Goal: Task Accomplishment & Management: Manage account settings

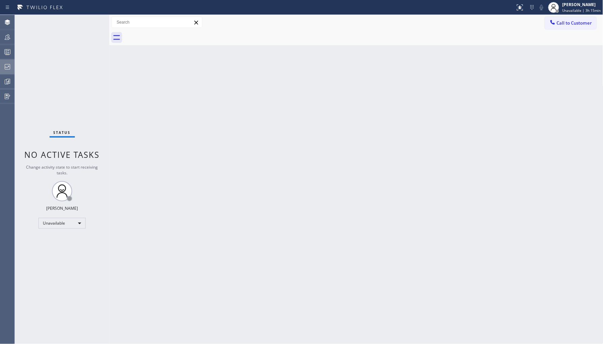
click at [3, 69] on icon at bounding box center [7, 67] width 8 height 8
click at [4, 70] on div at bounding box center [7, 66] width 15 height 13
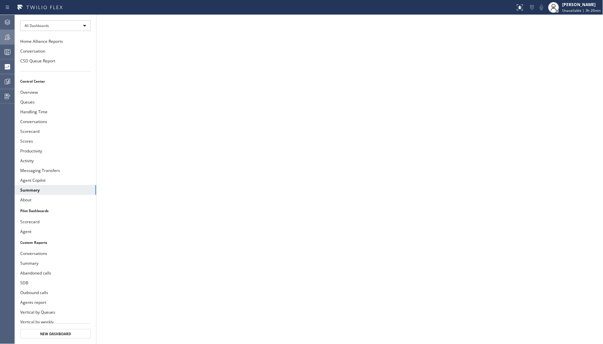
click at [3, 40] on icon at bounding box center [7, 37] width 8 height 8
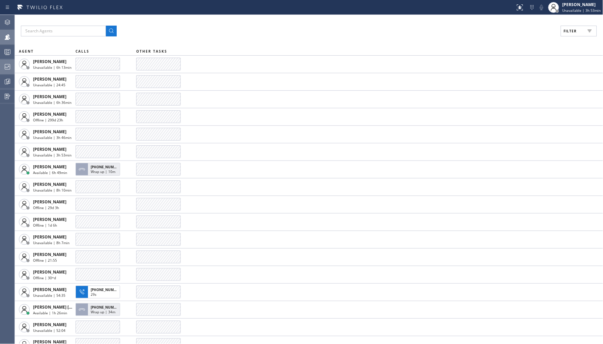
click at [2, 68] on div at bounding box center [7, 67] width 15 height 8
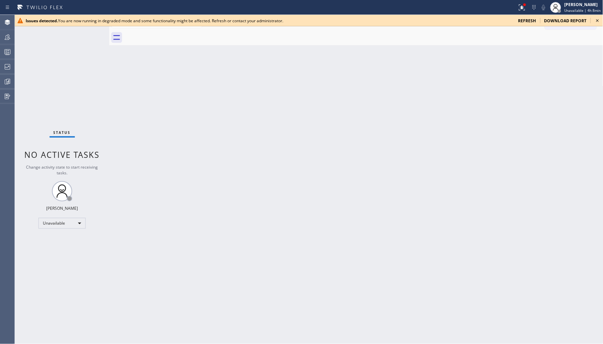
click at [598, 21] on icon at bounding box center [597, 20] width 3 height 3
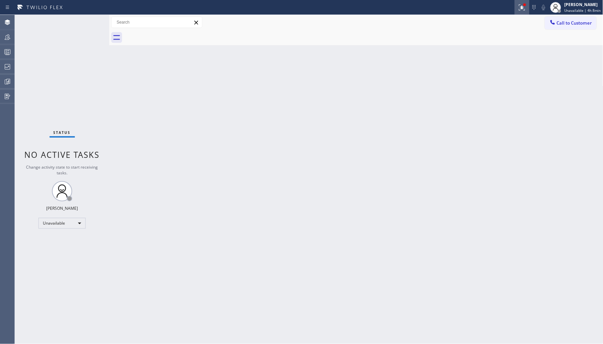
click at [525, 8] on icon at bounding box center [522, 7] width 8 height 8
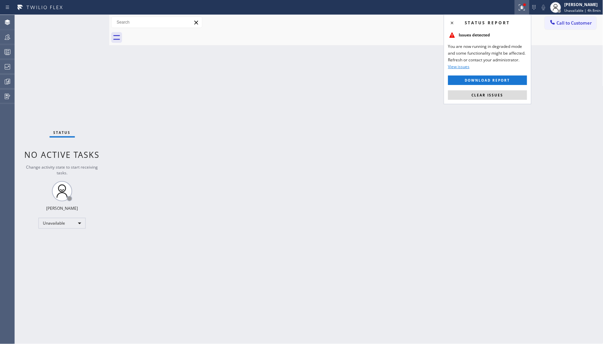
click at [493, 95] on span "Clear issues" at bounding box center [488, 95] width 32 height 5
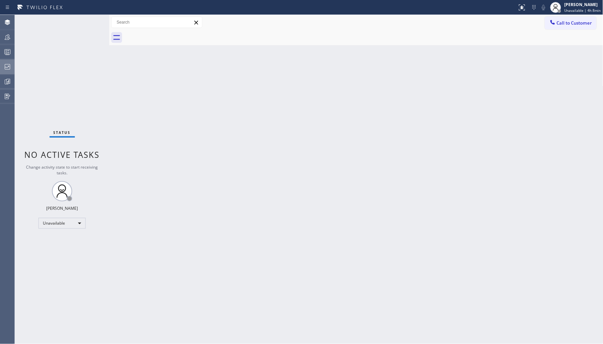
click at [10, 64] on icon at bounding box center [7, 67] width 8 height 8
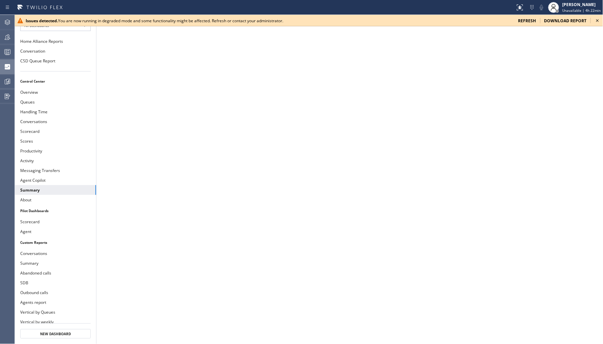
click at [530, 18] on span "refresh" at bounding box center [527, 21] width 18 height 6
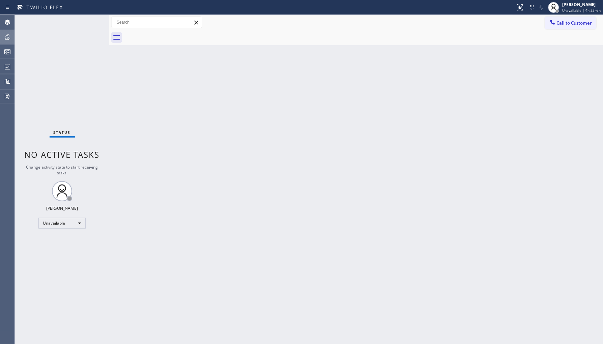
click at [6, 32] on div at bounding box center [7, 36] width 15 height 13
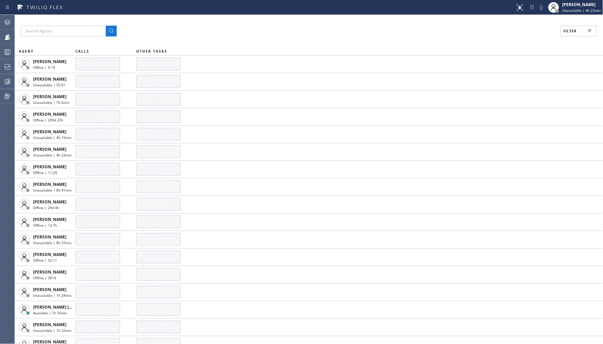
click at [574, 32] on span "Filter" at bounding box center [570, 31] width 13 height 5
click at [520, 89] on label "Unavailable" at bounding box center [553, 91] width 89 height 6
click at [509, 89] on input "Unavailable" at bounding box center [505, 90] width 8 height 8
checkbox input "true"
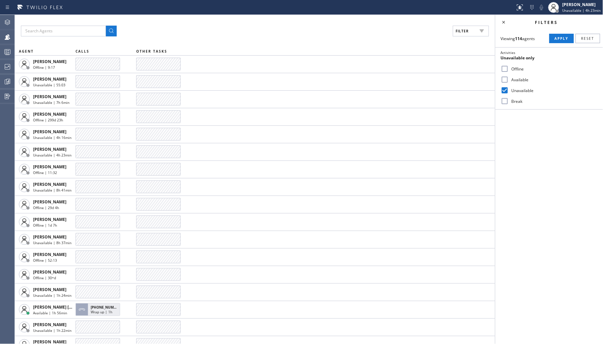
click at [552, 39] on button "Apply" at bounding box center [561, 38] width 25 height 9
click at [7, 69] on icon at bounding box center [7, 67] width 8 height 8
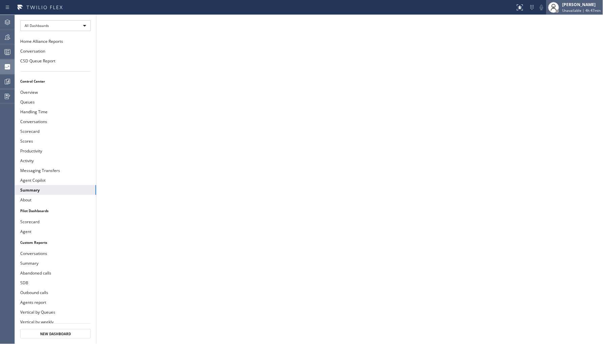
click at [585, 8] on span "Unavailable | 4h 47min" at bounding box center [581, 10] width 38 height 5
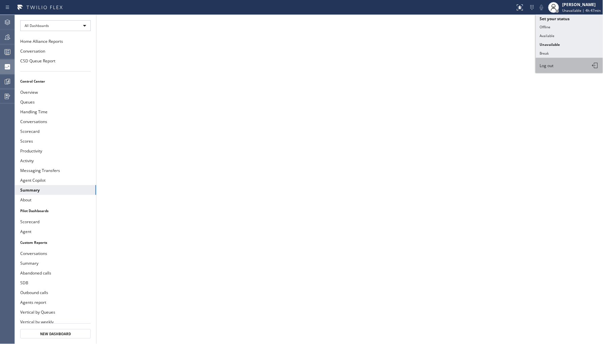
click at [554, 71] on button "Log out" at bounding box center [569, 65] width 67 height 15
